Goal: Information Seeking & Learning: Learn about a topic

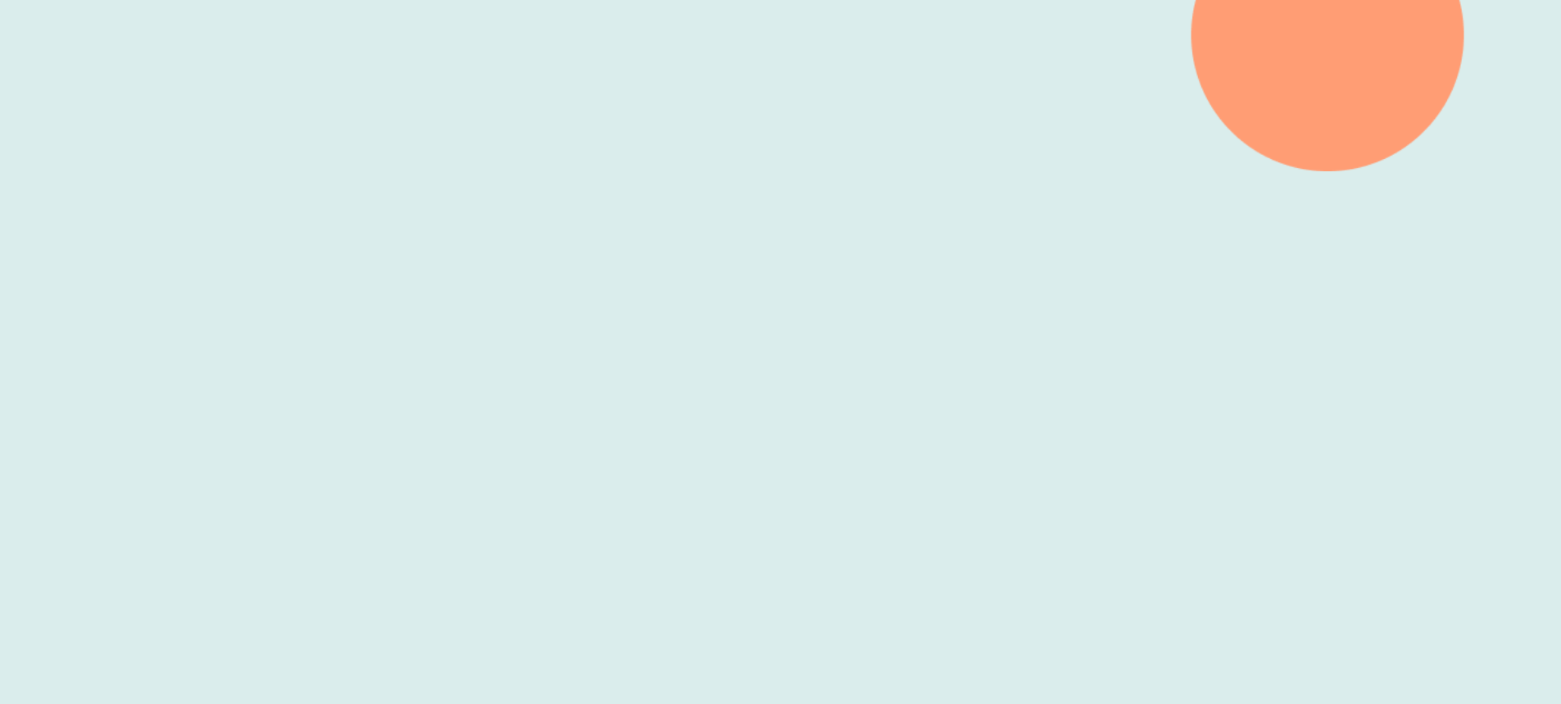
scroll to position [574, 0]
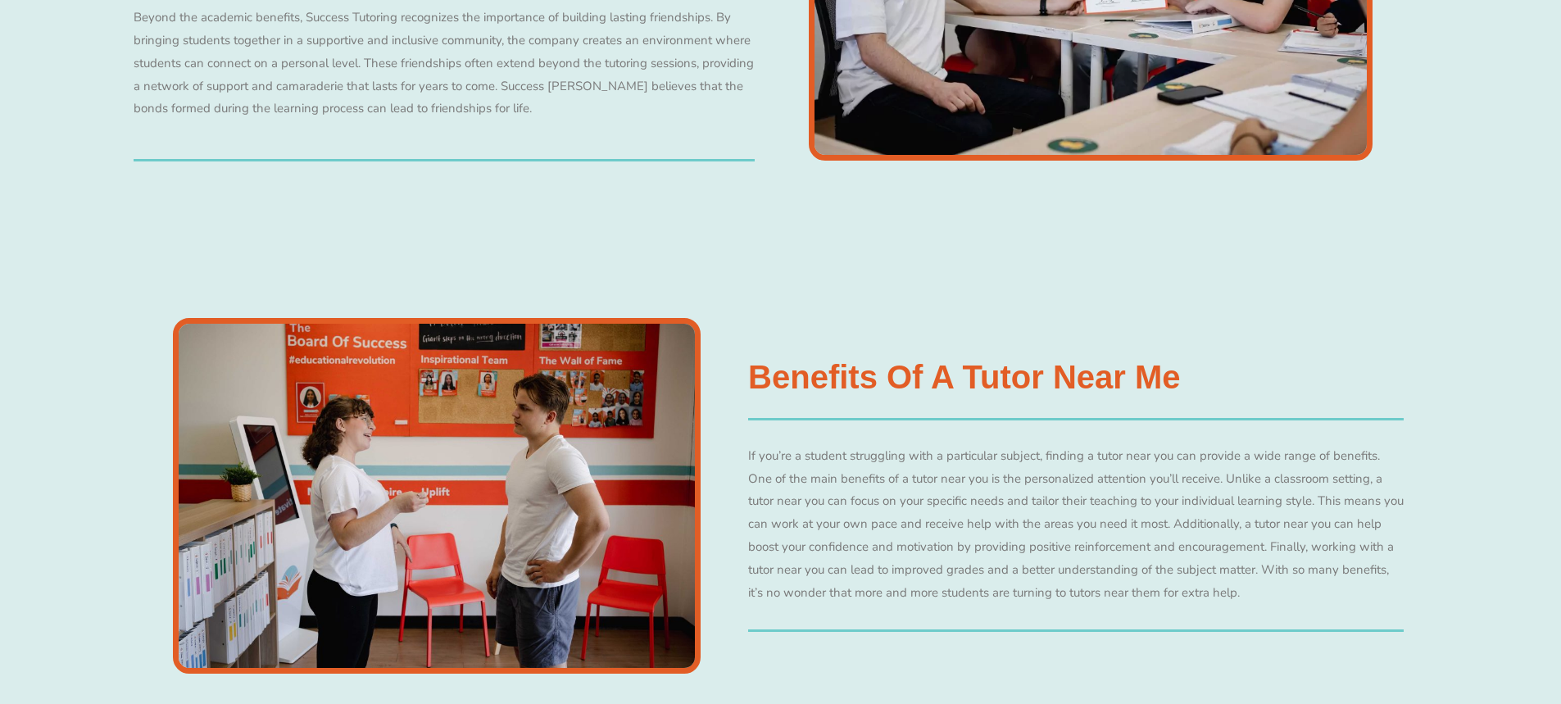
scroll to position [1557, 0]
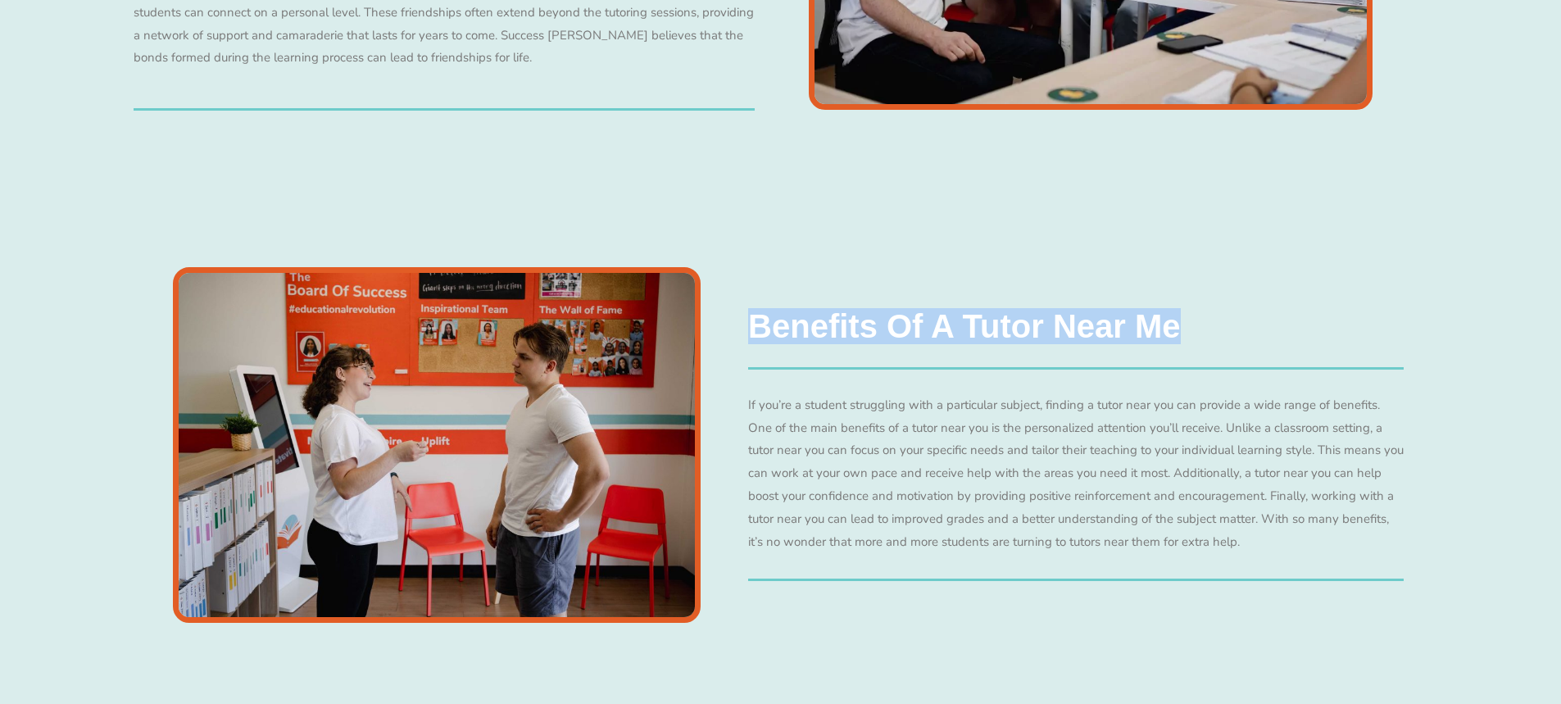
drag, startPoint x: 750, startPoint y: 323, endPoint x: 1196, endPoint y: 338, distance: 446.1
click at [1196, 338] on div "Benefits of a Tutor Near Me If you’re a student struggling with a particular su…" at bounding box center [1076, 445] width 656 height 271
click at [1174, 334] on h3 "Benefits of a Tutor Near Me" at bounding box center [964, 326] width 432 height 33
drag, startPoint x: 1182, startPoint y: 323, endPoint x: 750, endPoint y: 329, distance: 431.9
click at [750, 329] on div "Benefits of a Tutor Near Me If you’re a student struggling with a particular su…" at bounding box center [1076, 445] width 656 height 271
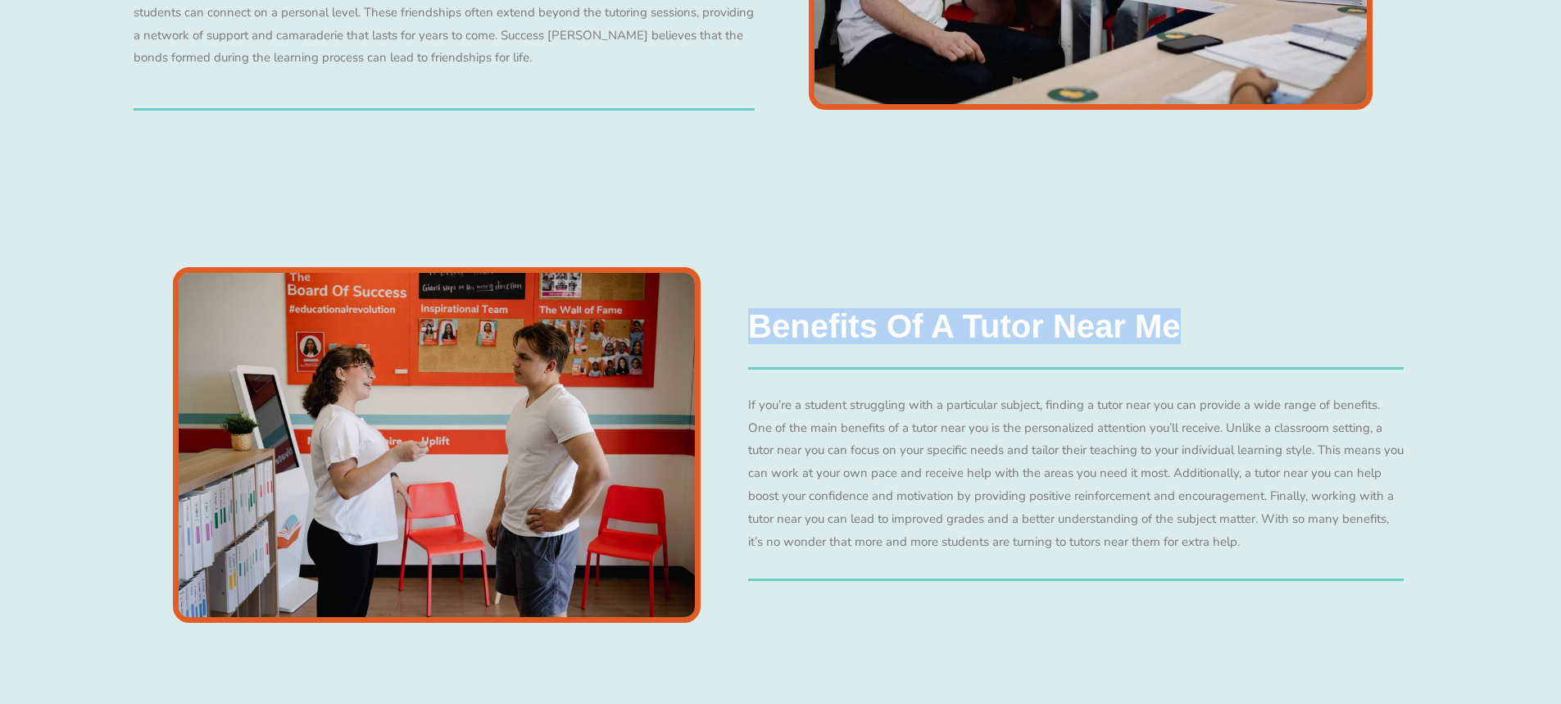
scroll to position [1605, 0]
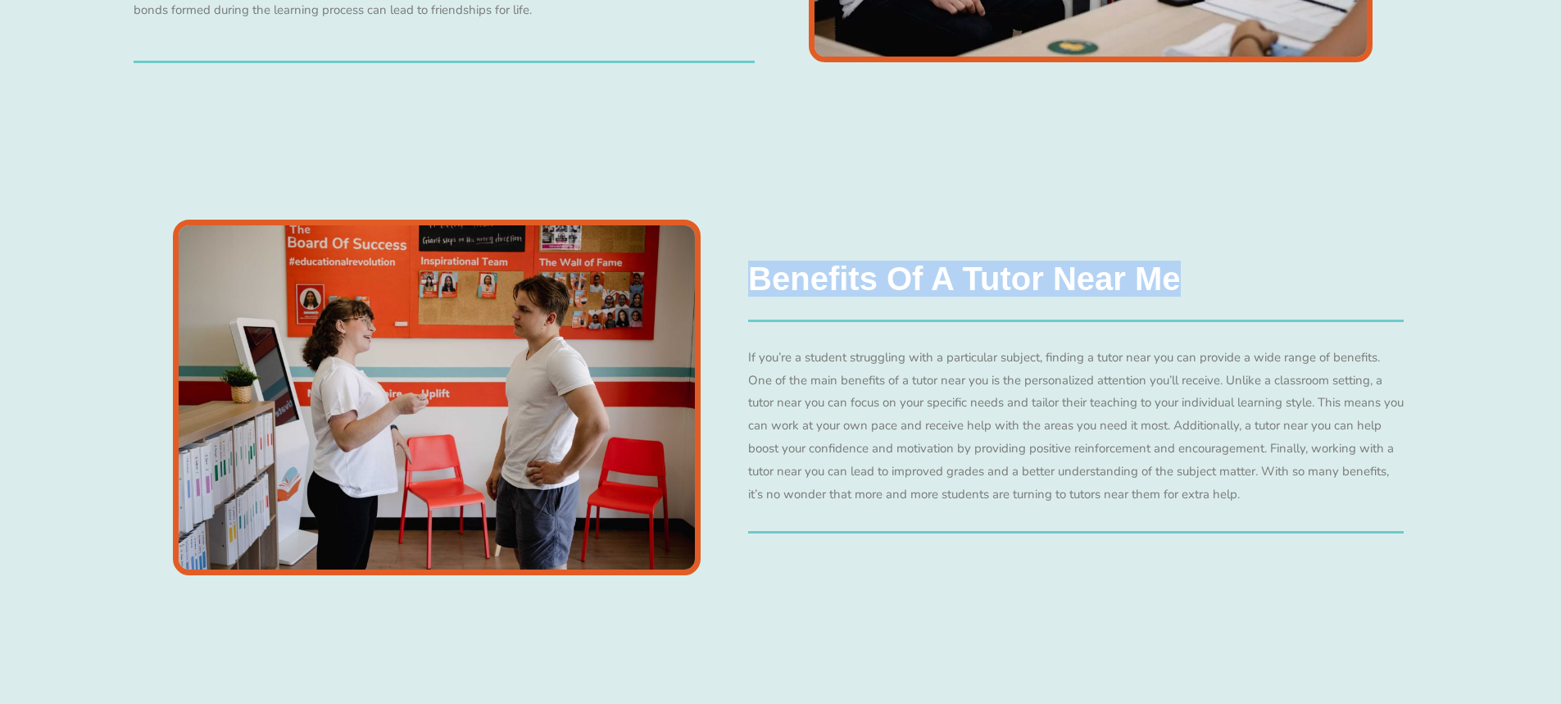
drag, startPoint x: 1301, startPoint y: 493, endPoint x: 745, endPoint y: 302, distance: 587.3
click at [745, 302] on div "Benefits of a Tutor Near Me If you’re a student struggling with a particular su…" at bounding box center [780, 397] width 1311 height 513
click at [789, 208] on div "Benefits of a Tutor Near Me If you’re a student struggling with a particular su…" at bounding box center [780, 397] width 1311 height 513
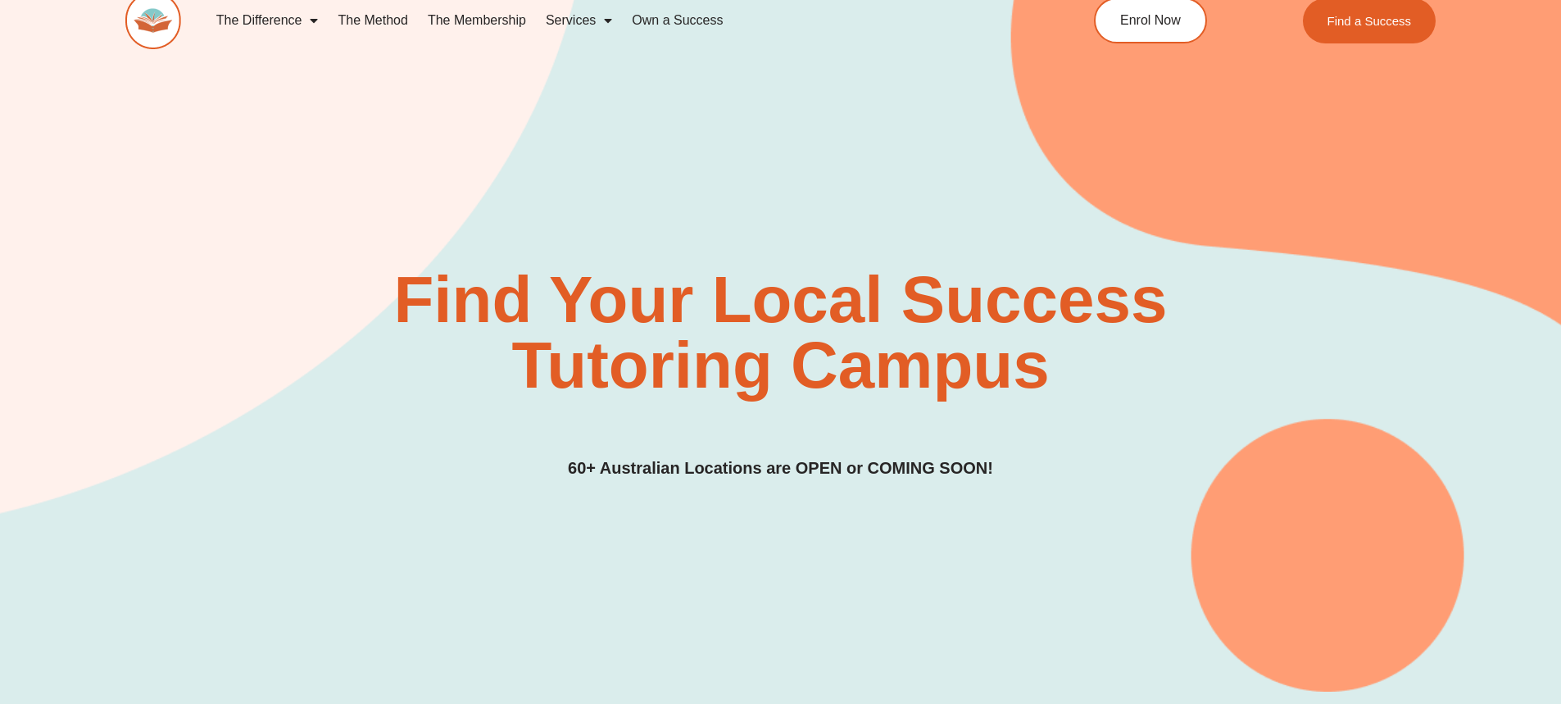
scroll to position [0, 0]
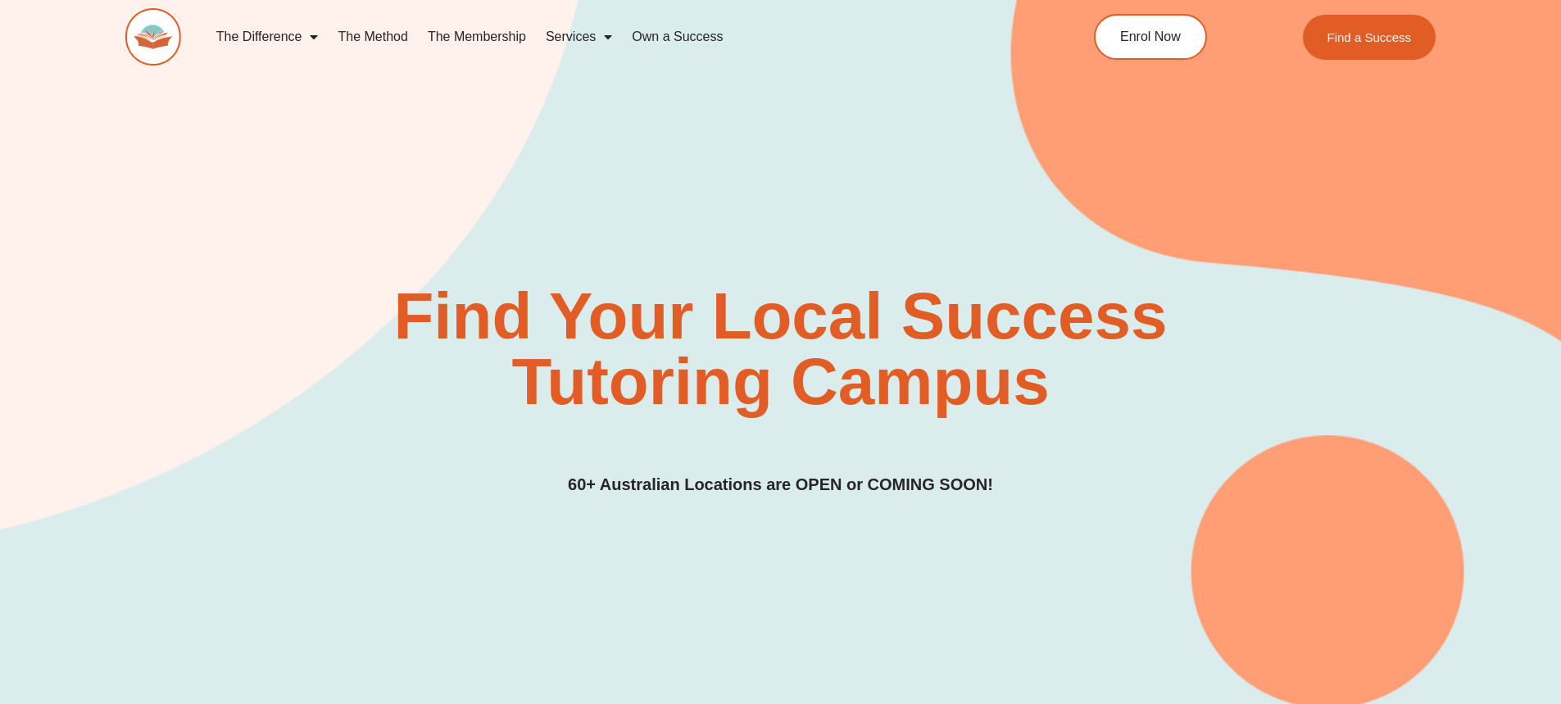
click at [488, 35] on link "The Membership" at bounding box center [477, 37] width 118 height 38
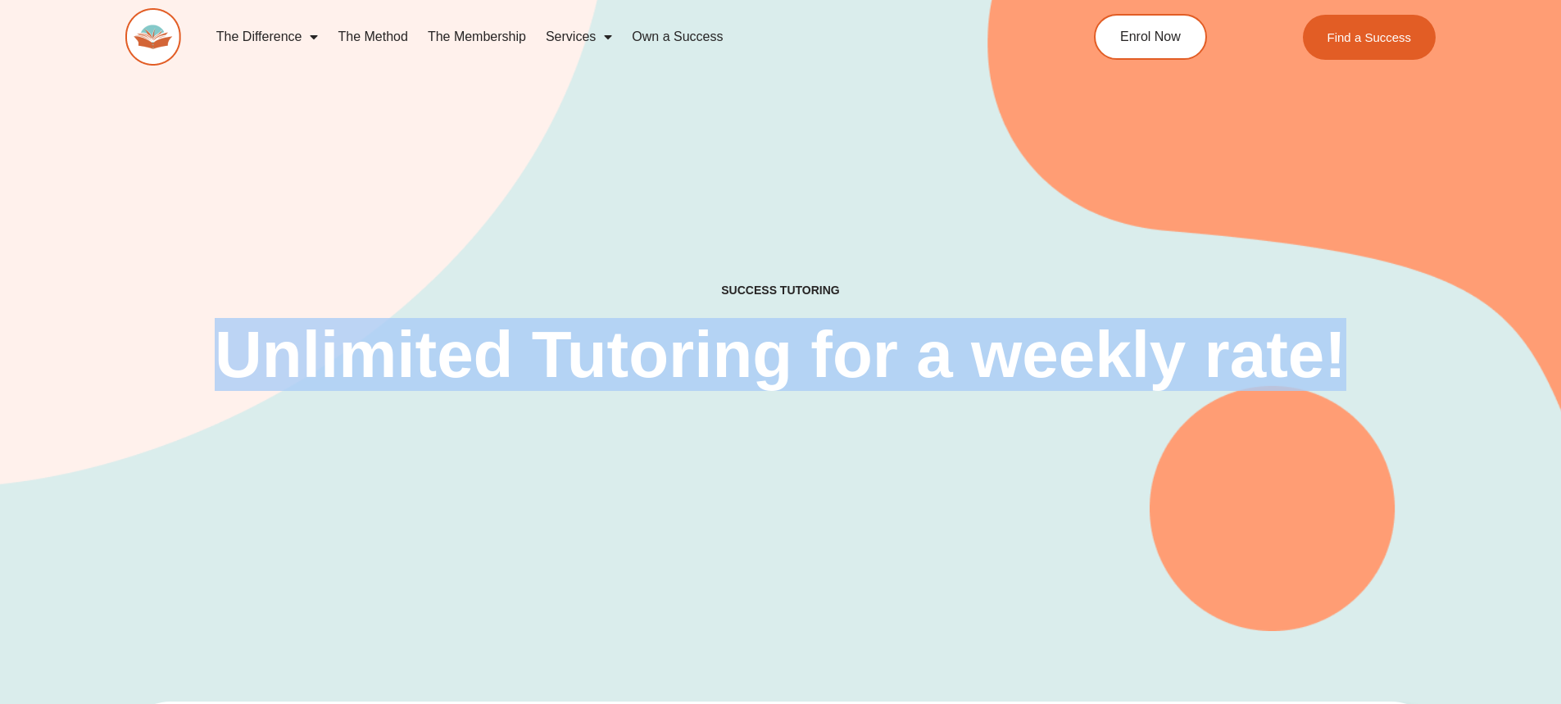
click at [1337, 353] on h2 "Unlimited Tutoring for a weekly rate!" at bounding box center [781, 355] width 1141 height 66
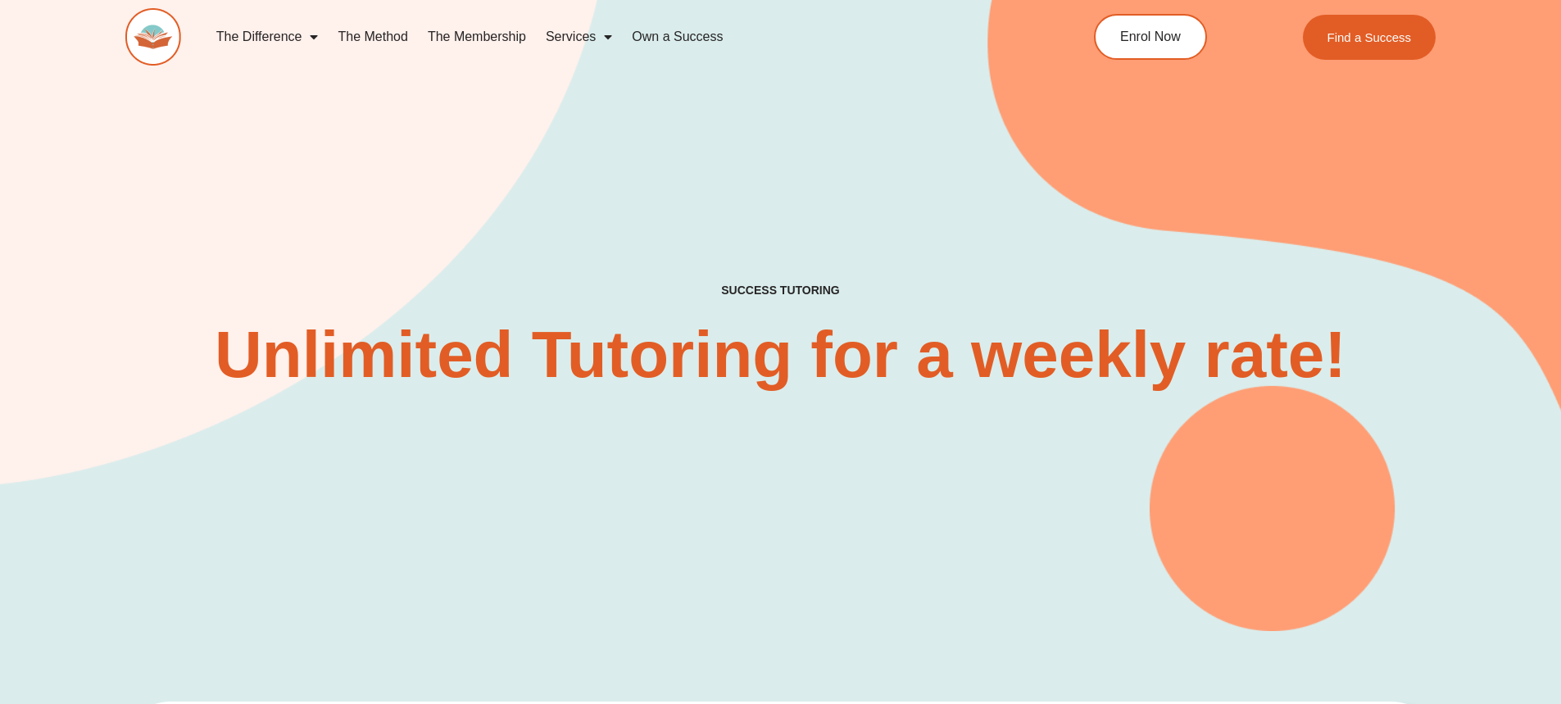
click at [779, 238] on div "SUCCESS TUTORING​ Unlimited Tutoring for a weekly rate!" at bounding box center [780, 289] width 1311 height 684
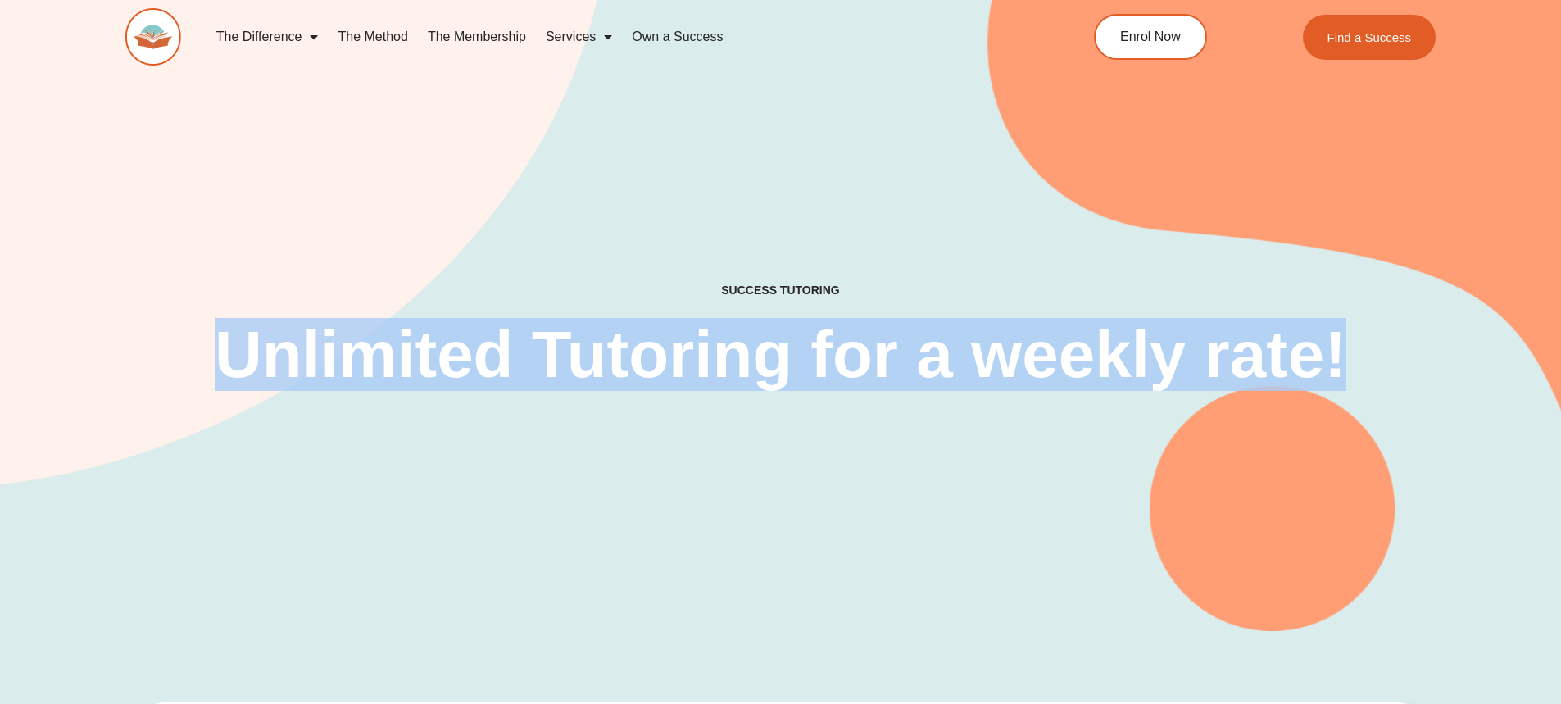
drag, startPoint x: 217, startPoint y: 346, endPoint x: 1337, endPoint y: 346, distance: 1119.5
click at [1337, 346] on h2 "Unlimited Tutoring for a weekly rate!" at bounding box center [781, 355] width 1141 height 66
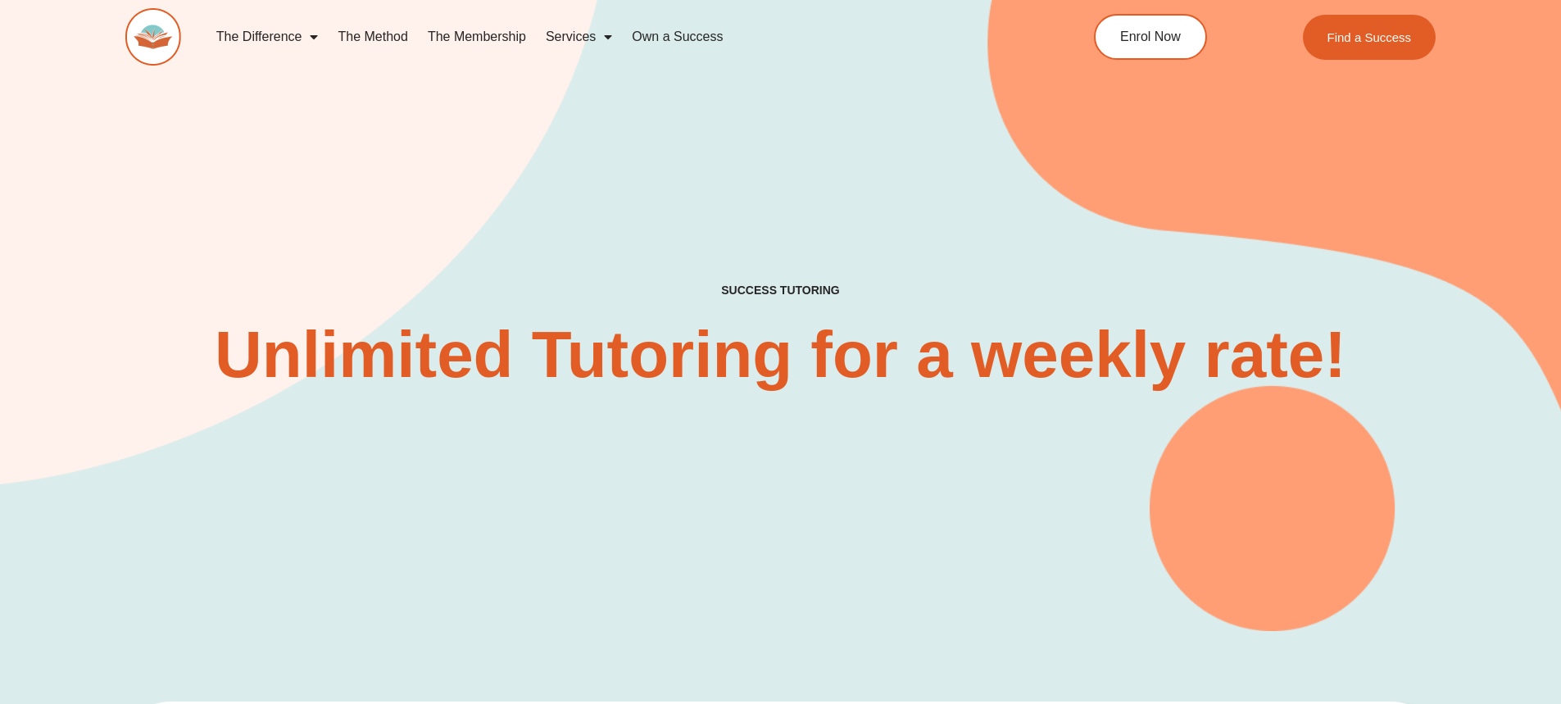
click at [663, 229] on div "SUCCESS TUTORING​ Unlimited Tutoring for a weekly rate!" at bounding box center [780, 289] width 1311 height 684
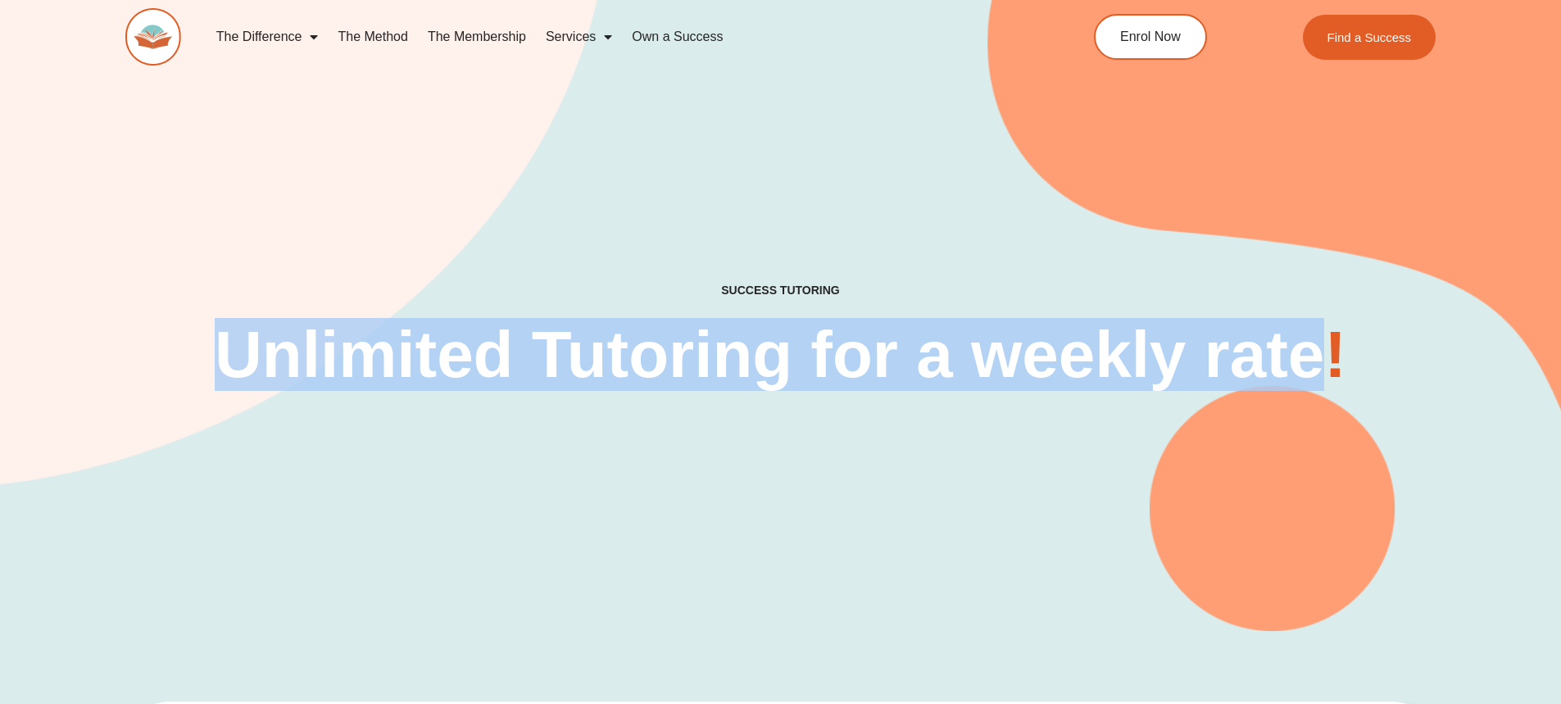
drag, startPoint x: 216, startPoint y: 346, endPoint x: 1335, endPoint y: 347, distance: 1119.5
click at [1335, 347] on h2 "Unlimited Tutoring for a weekly rate!" at bounding box center [781, 355] width 1141 height 66
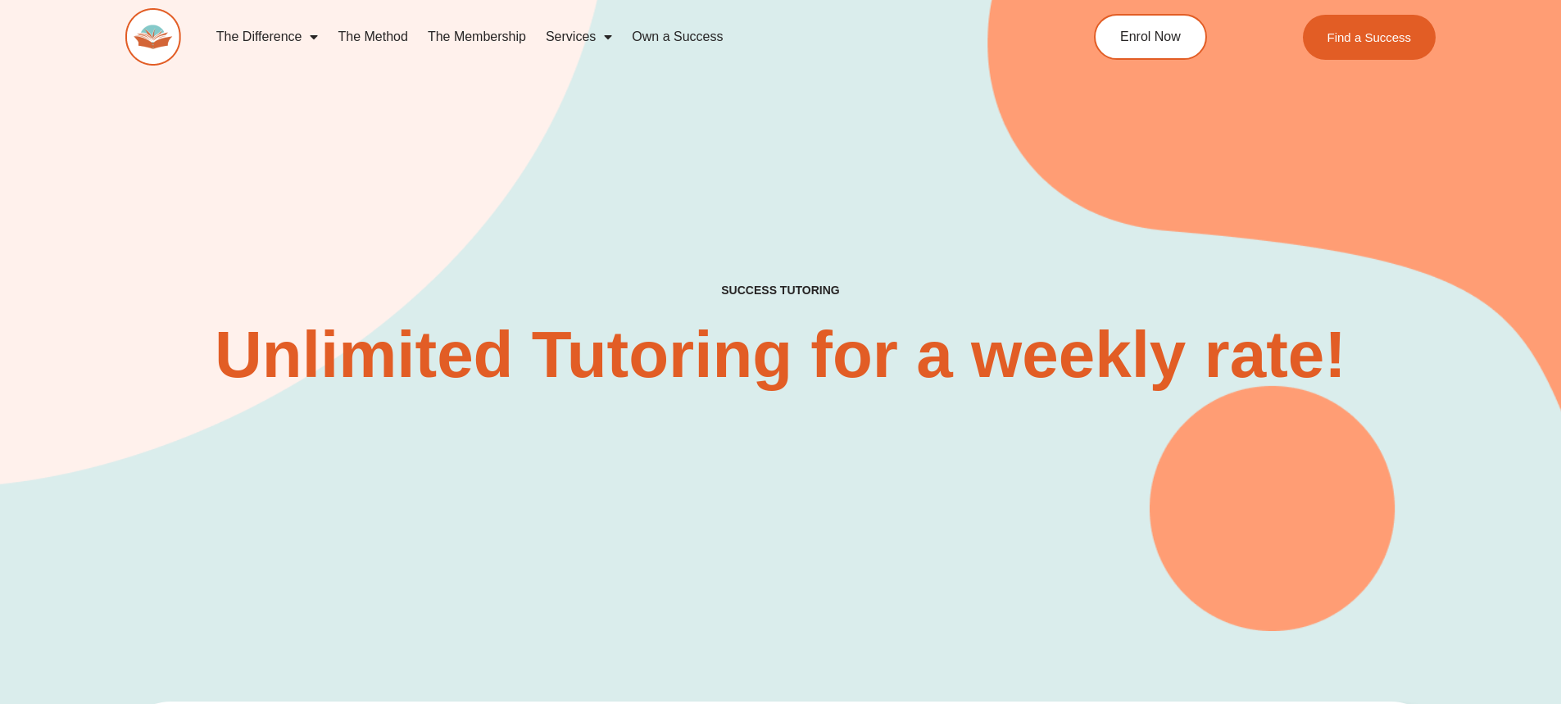
click at [1343, 352] on h2 "Unlimited Tutoring for a weekly rate!" at bounding box center [781, 355] width 1141 height 66
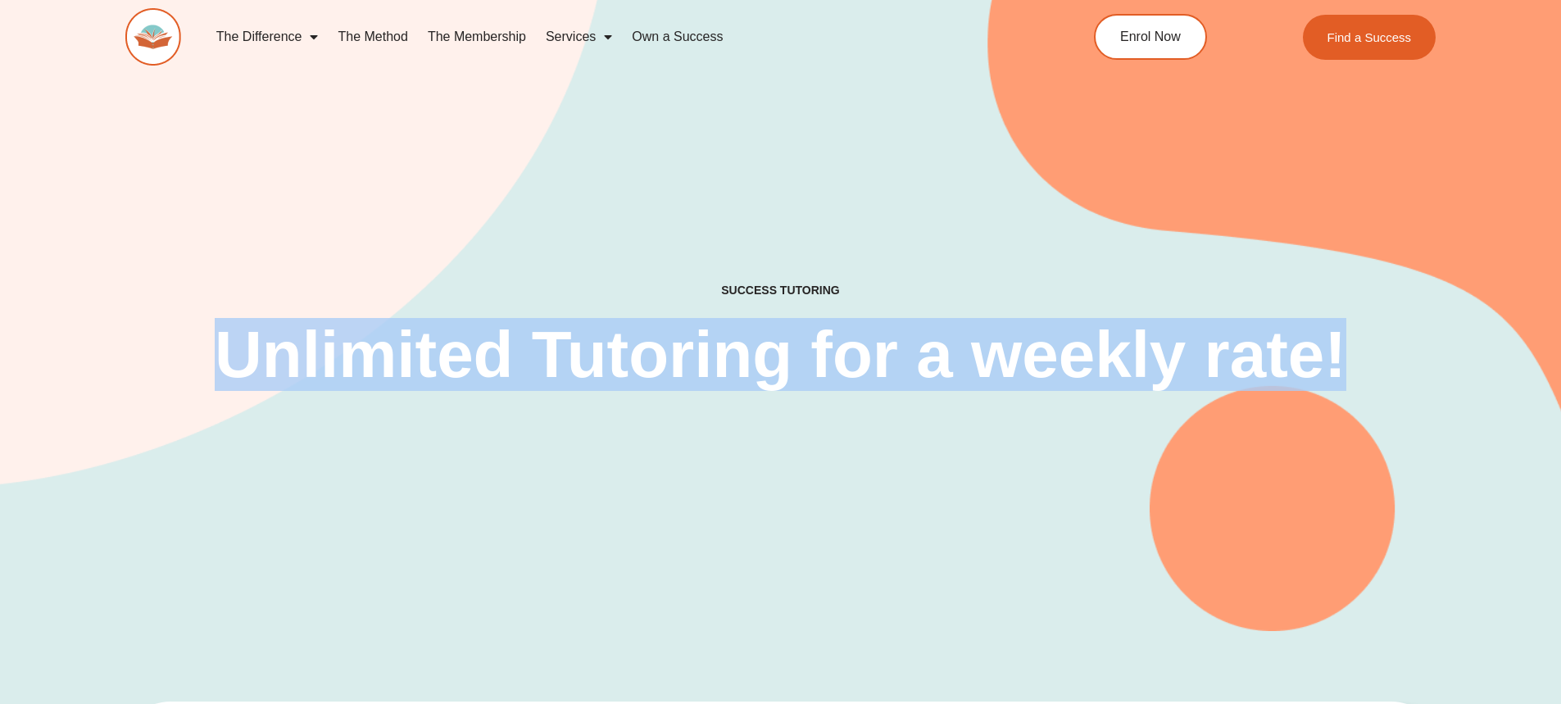
drag, startPoint x: 1347, startPoint y: 348, endPoint x: 230, endPoint y: 337, distance: 1117.1
click at [230, 337] on h2 "Unlimited Tutoring for a weekly rate!" at bounding box center [781, 355] width 1141 height 66
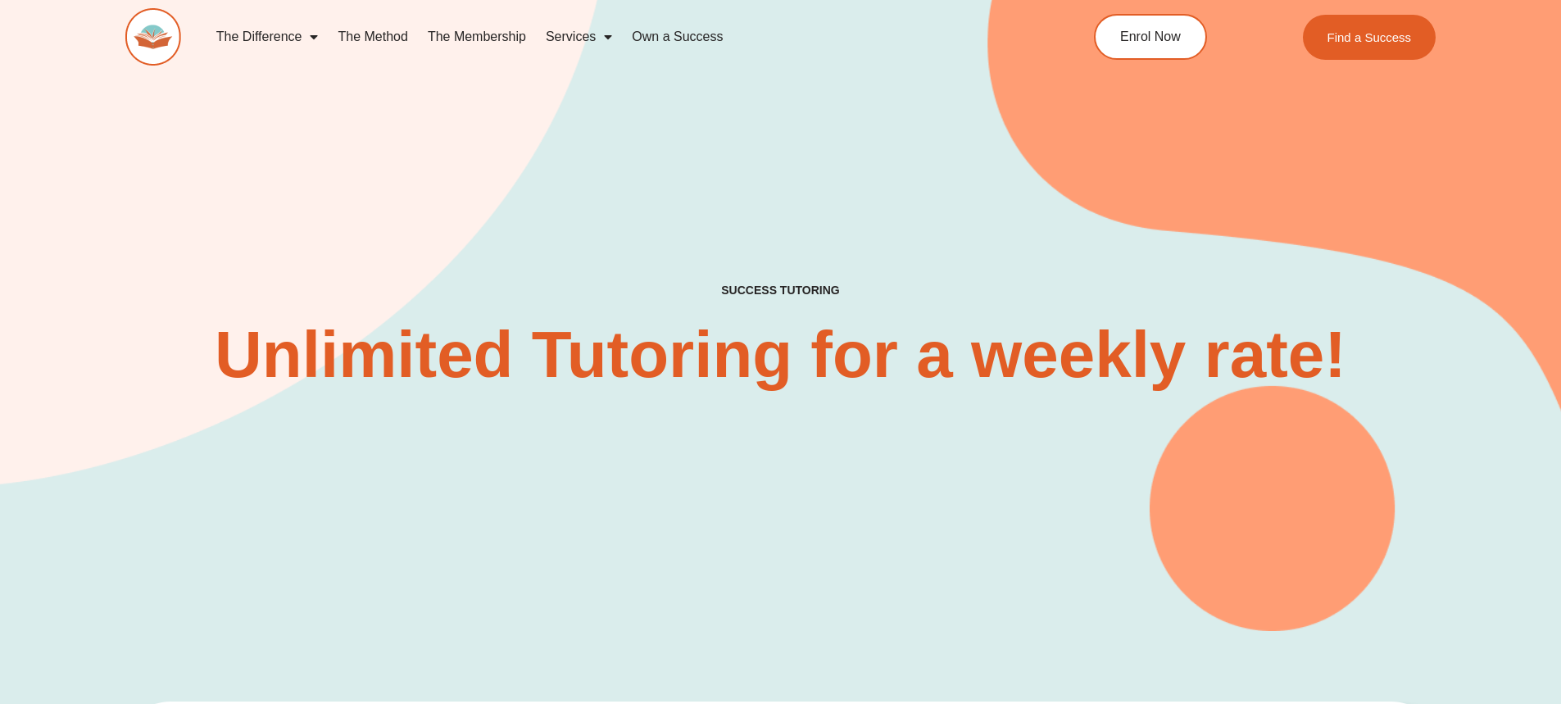
click at [580, 161] on div "SUCCESS TUTORING​ Unlimited Tutoring for a weekly rate!" at bounding box center [780, 289] width 1311 height 684
